Goal: Task Accomplishment & Management: Use online tool/utility

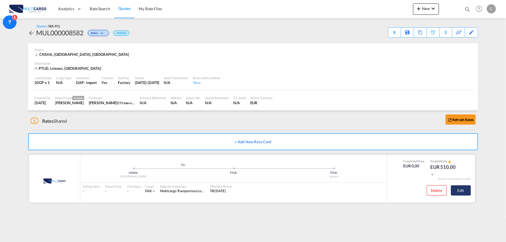
click at [464, 190] on button "Edit" at bounding box center [461, 190] width 20 height 10
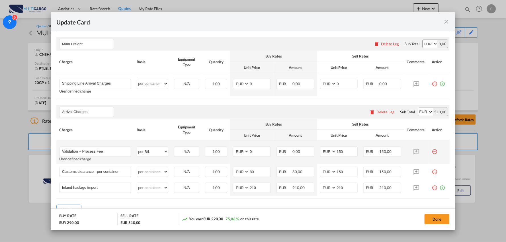
scroll to position [158, 0]
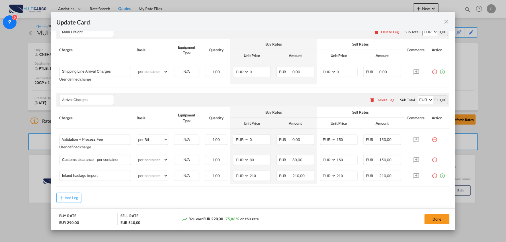
click at [128, 195] on div "Add Leg" at bounding box center [252, 198] width 393 height 10
click at [138, 195] on div "Add Leg" at bounding box center [252, 198] width 393 height 10
drag, startPoint x: 350, startPoint y: 175, endPoint x: 297, endPoint y: 180, distance: 53.8
click at [298, 180] on tr "Inland haulage import Please Enter User Defined Charges Cannot Be Published per…" at bounding box center [252, 176] width 393 height 16
type input "295"
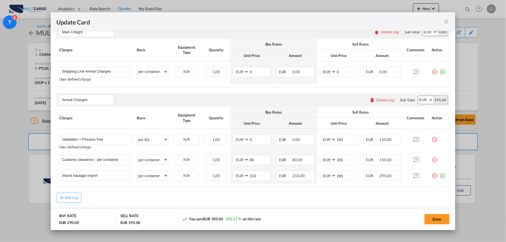
click at [104, 193] on div "Add Leg" at bounding box center [252, 198] width 393 height 10
click at [157, 101] on div "Arrival Charges Please enter leg name Leg Name Already Exists Delete Leg Sub To…" at bounding box center [252, 100] width 393 height 14
click at [133, 202] on div "Add Leg" at bounding box center [252, 198] width 393 height 10
drag, startPoint x: 108, startPoint y: 176, endPoint x: 41, endPoint y: 177, distance: 66.6
click at [41, 177] on div "Update Card Port of [GEOGRAPHIC_DATA] [GEOGRAPHIC_DATA] T/S Liner/Carrier Multi…" at bounding box center [253, 121] width 506 height 242
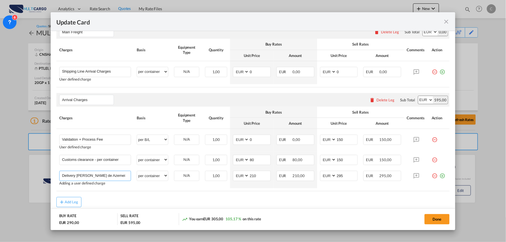
type input "Delivery [PERSON_NAME] de Azemeis"
click at [284, 192] on rate-modification "Main Freight Please enter leg name Leg Name Already Exists Delete Leg Sub Total…" at bounding box center [252, 113] width 393 height 188
drag, startPoint x: 256, startPoint y: 175, endPoint x: 242, endPoint y: 175, distance: 13.4
click at [242, 175] on md-input-container "AED AFN ALL AMD ANG AOA ARS AUD AWG AZN BAM BBD BDT BGN BHD BIF BMD BND [PERSON…" at bounding box center [252, 176] width 38 height 10
type input "230"
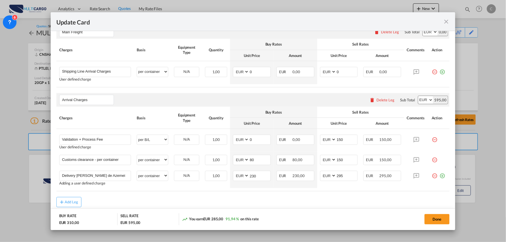
click at [268, 204] on div "Add Leg" at bounding box center [252, 202] width 393 height 10
click at [194, 101] on div "Arrival Charges Please enter leg name Leg Name Already Exists Delete Leg Sub To…" at bounding box center [252, 100] width 393 height 14
click at [434, 215] on button "Done" at bounding box center [436, 219] width 25 height 10
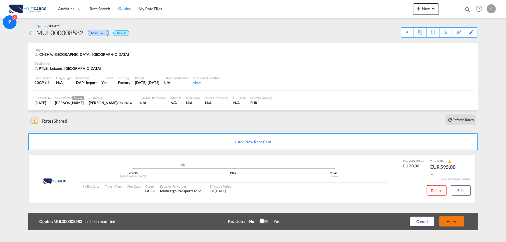
click at [455, 224] on button "Apply" at bounding box center [451, 221] width 25 height 10
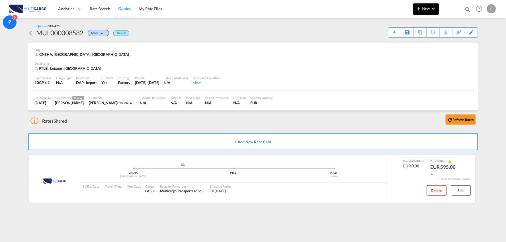
click at [426, 12] on button "New" at bounding box center [426, 8] width 26 height 11
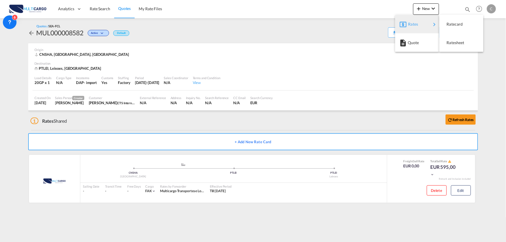
drag, startPoint x: 329, startPoint y: 36, endPoint x: 415, endPoint y: 30, distance: 86.1
click at [329, 35] on md-backdrop at bounding box center [253, 121] width 506 height 242
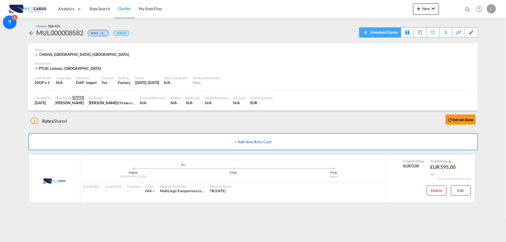
click at [389, 30] on div "Download Quote" at bounding box center [383, 32] width 29 height 9
